Goal: Information Seeking & Learning: Learn about a topic

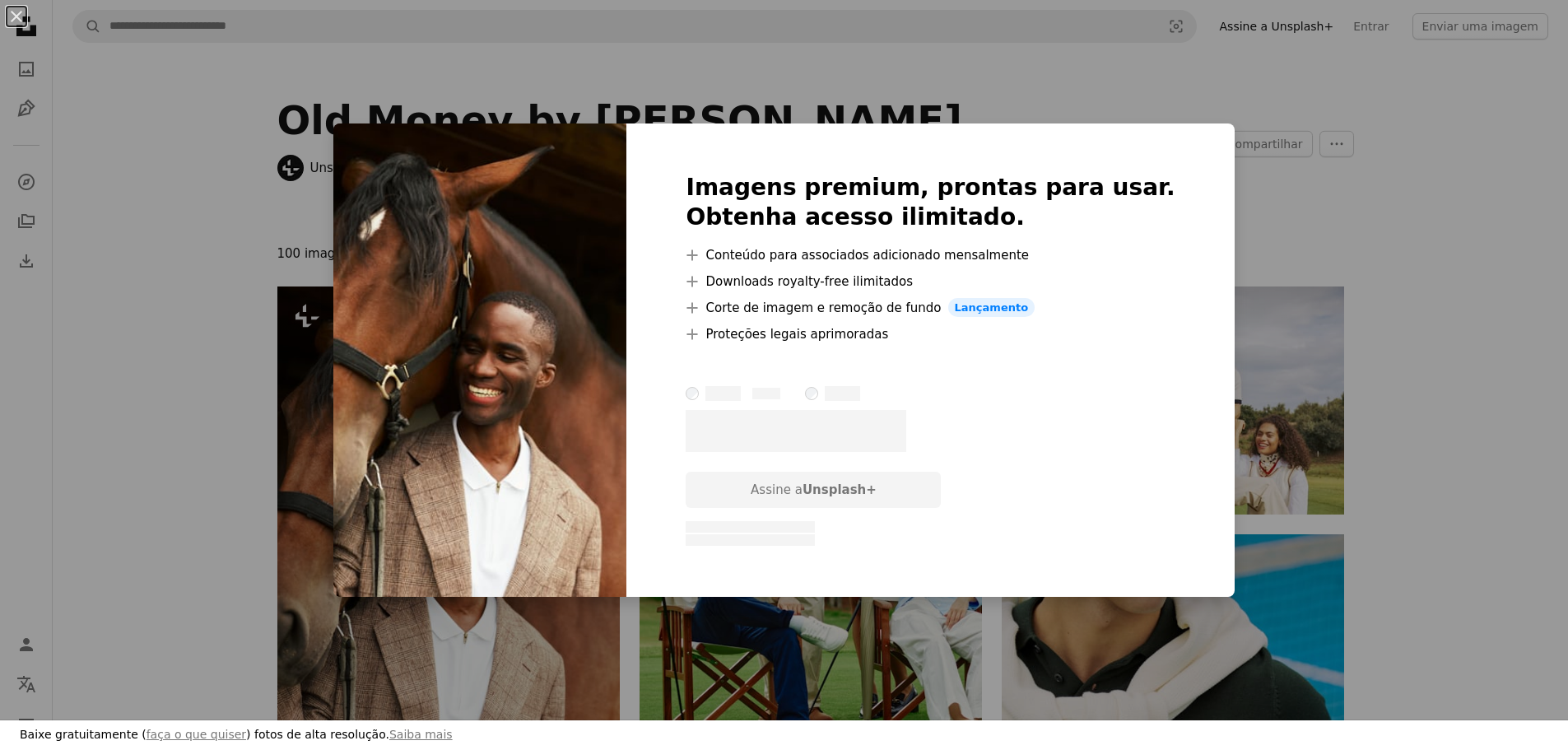
scroll to position [247, 0]
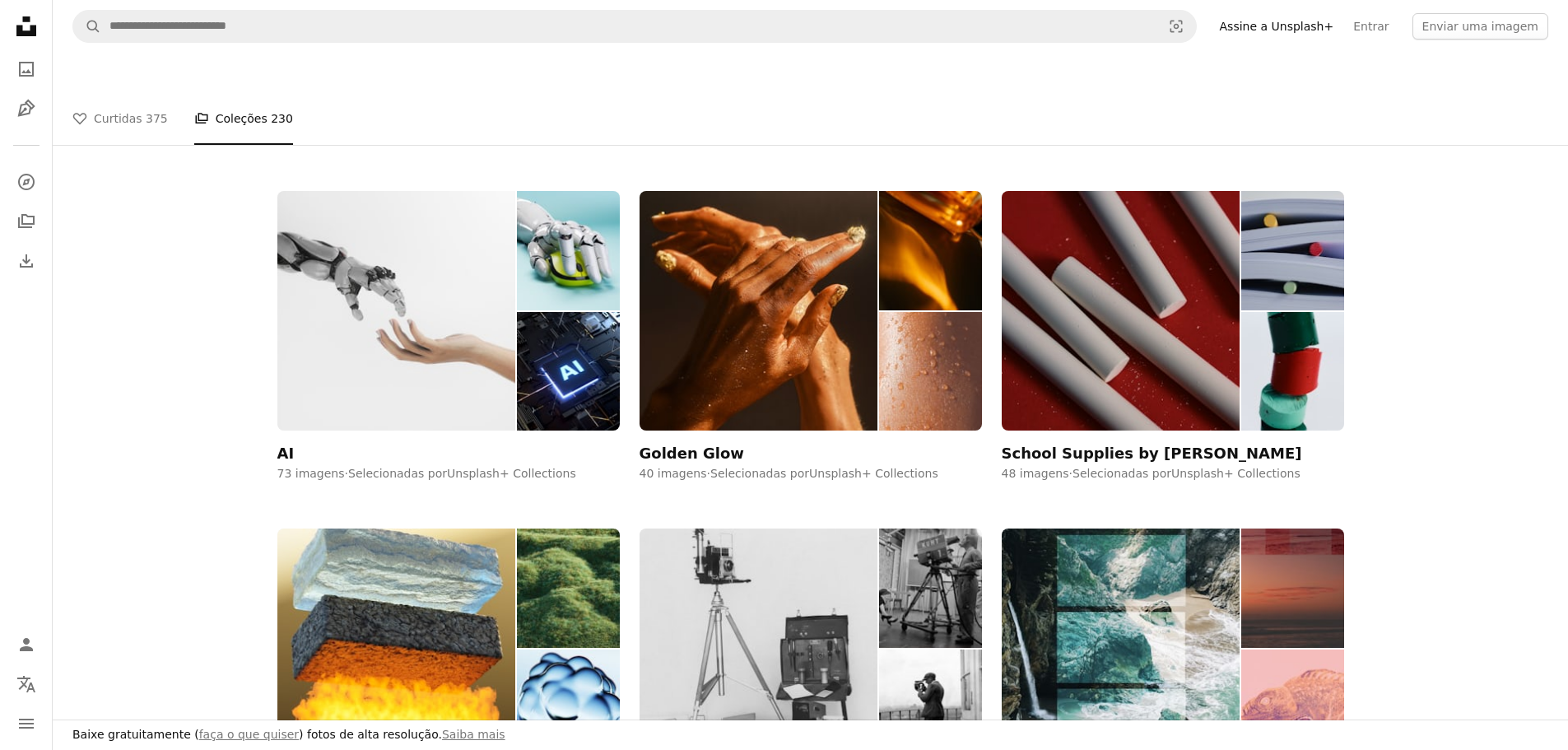
scroll to position [4941, 0]
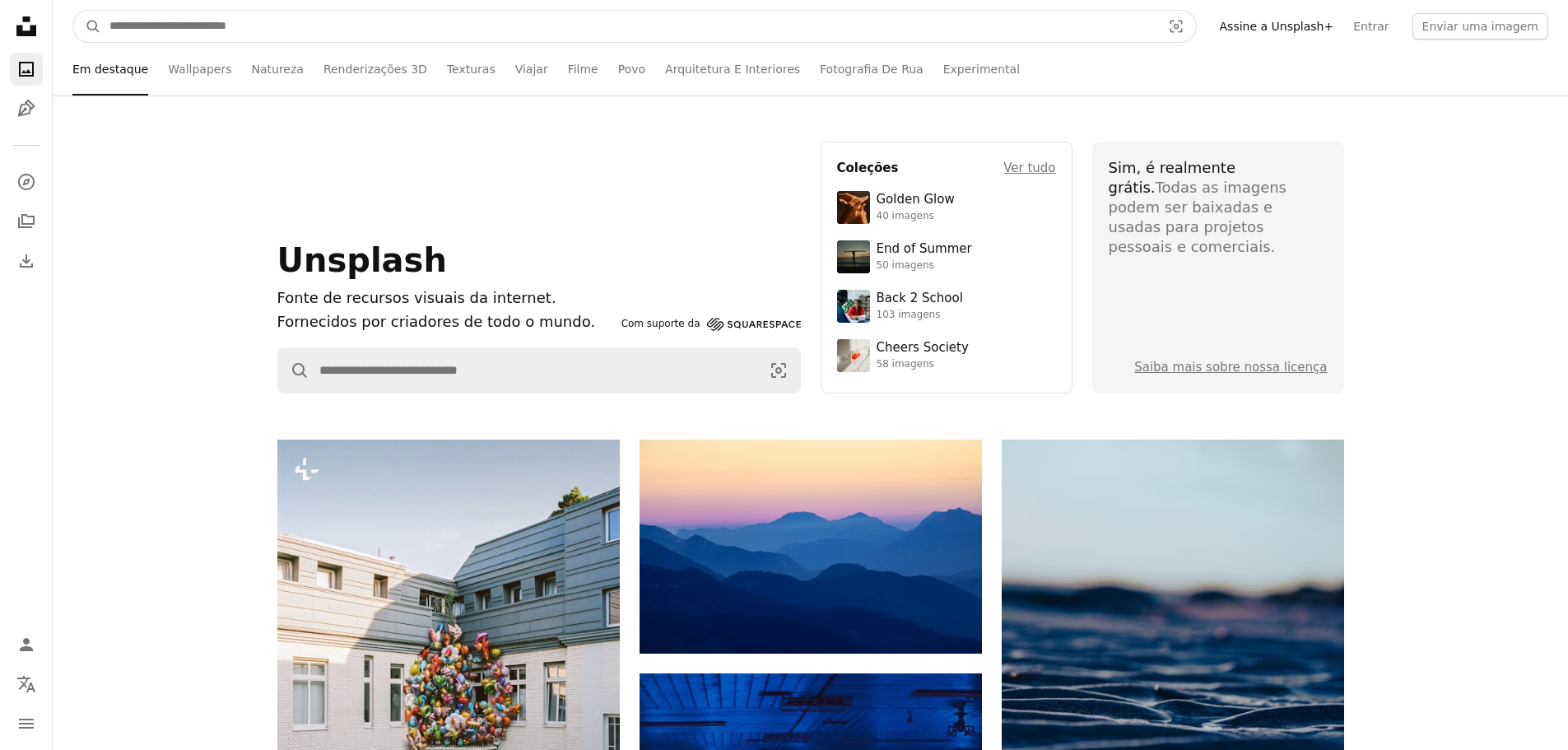
click at [151, 13] on input "Pesquise conteúdo visual em todo o site" at bounding box center [628, 26] width 1055 height 31
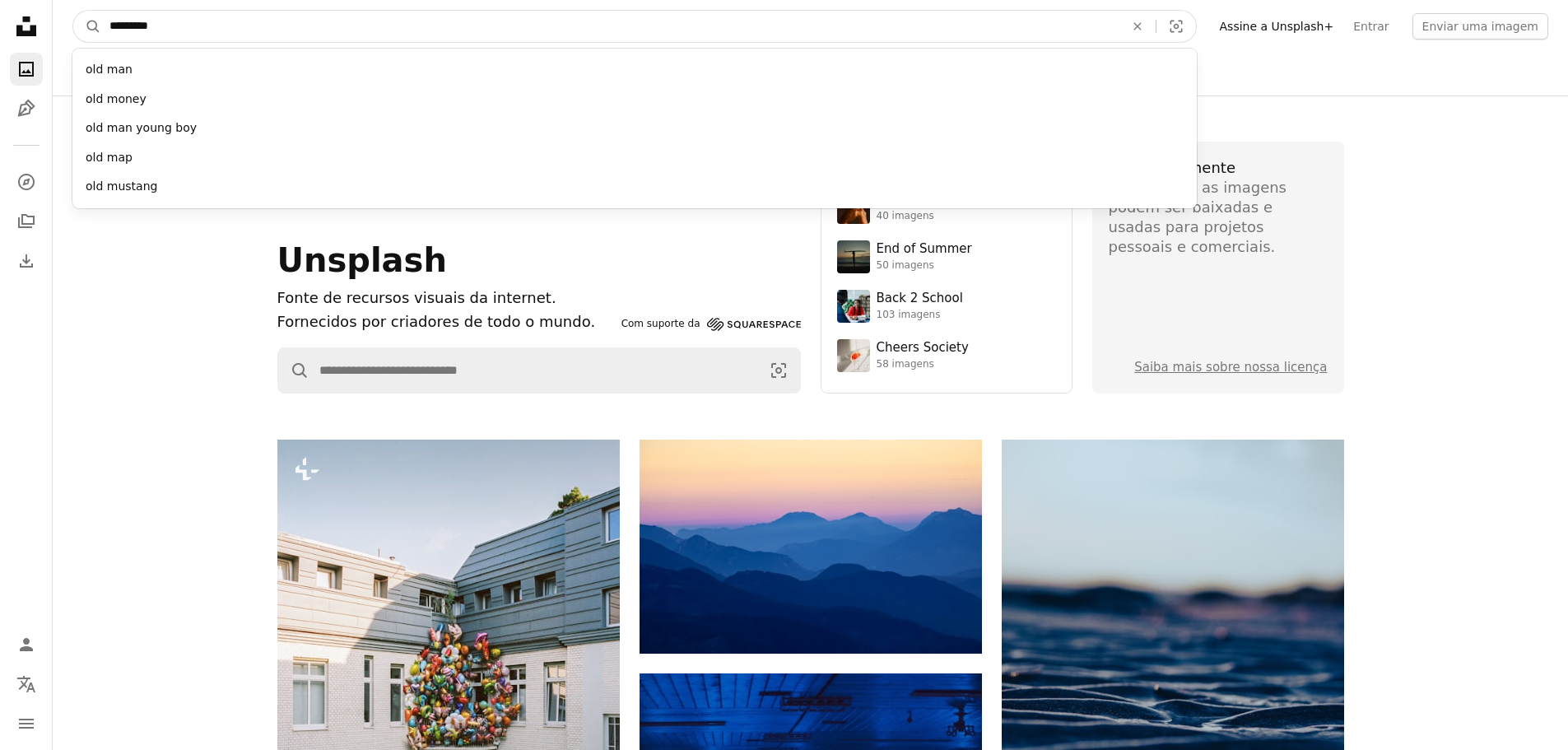
type input "*********"
click at [73, 10] on button "A magnifying glass" at bounding box center [87, 26] width 28 height 31
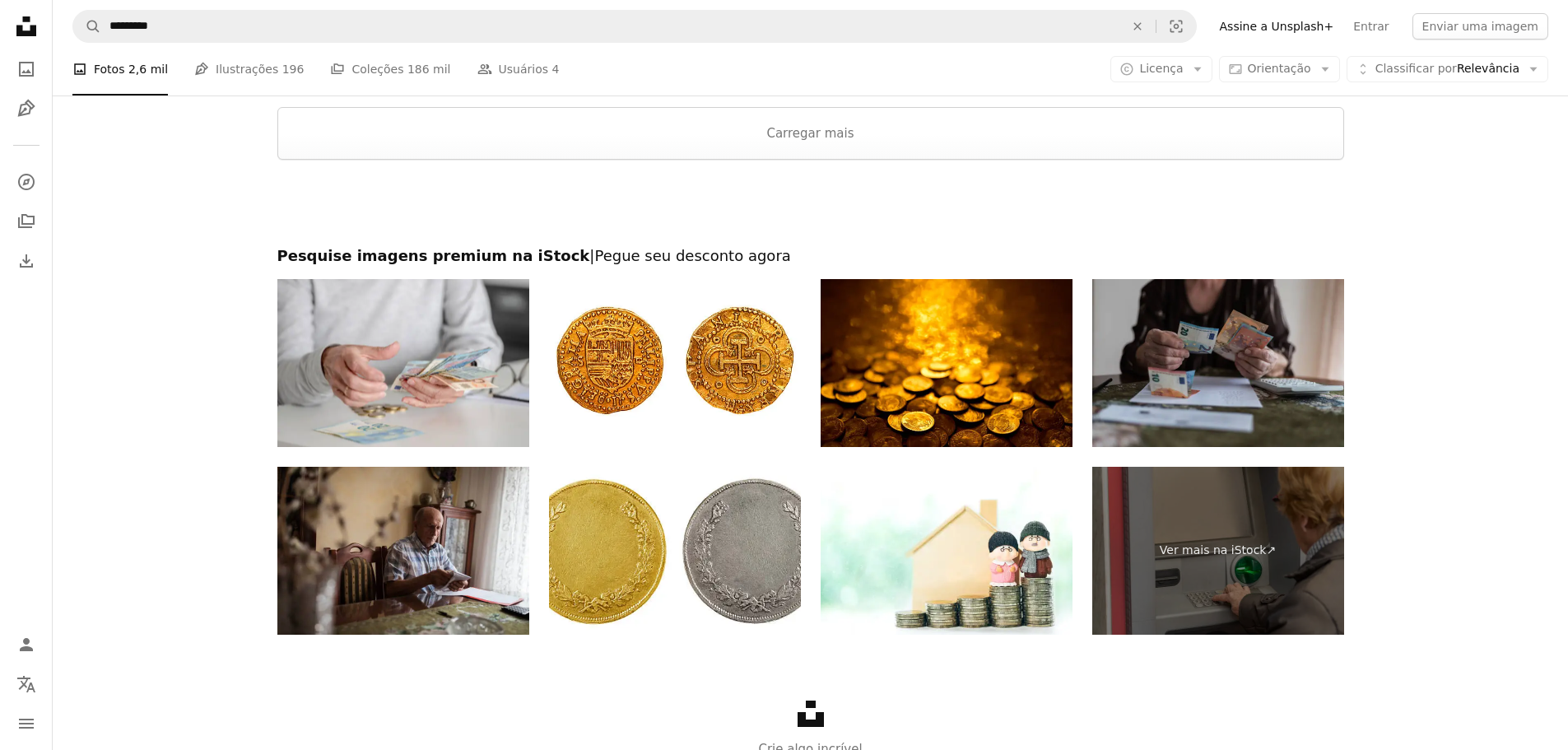
scroll to position [3459, 0]
